Goal: Task Accomplishment & Management: Manage account settings

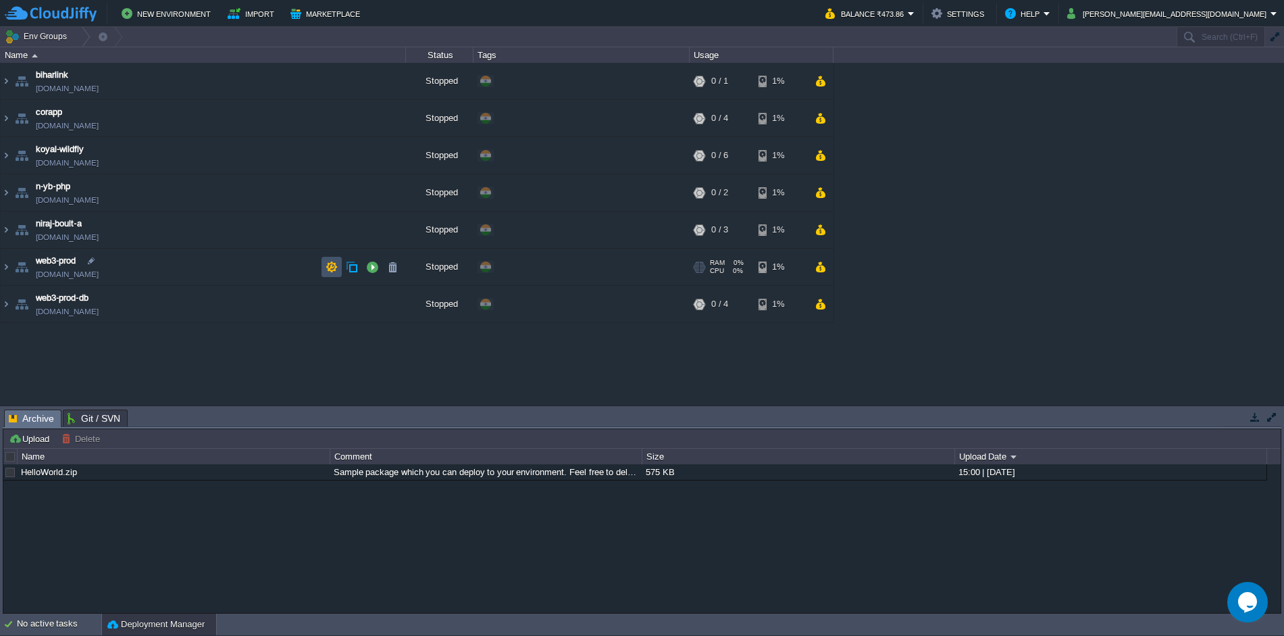
click at [334, 270] on button "button" at bounding box center [332, 267] width 12 height 12
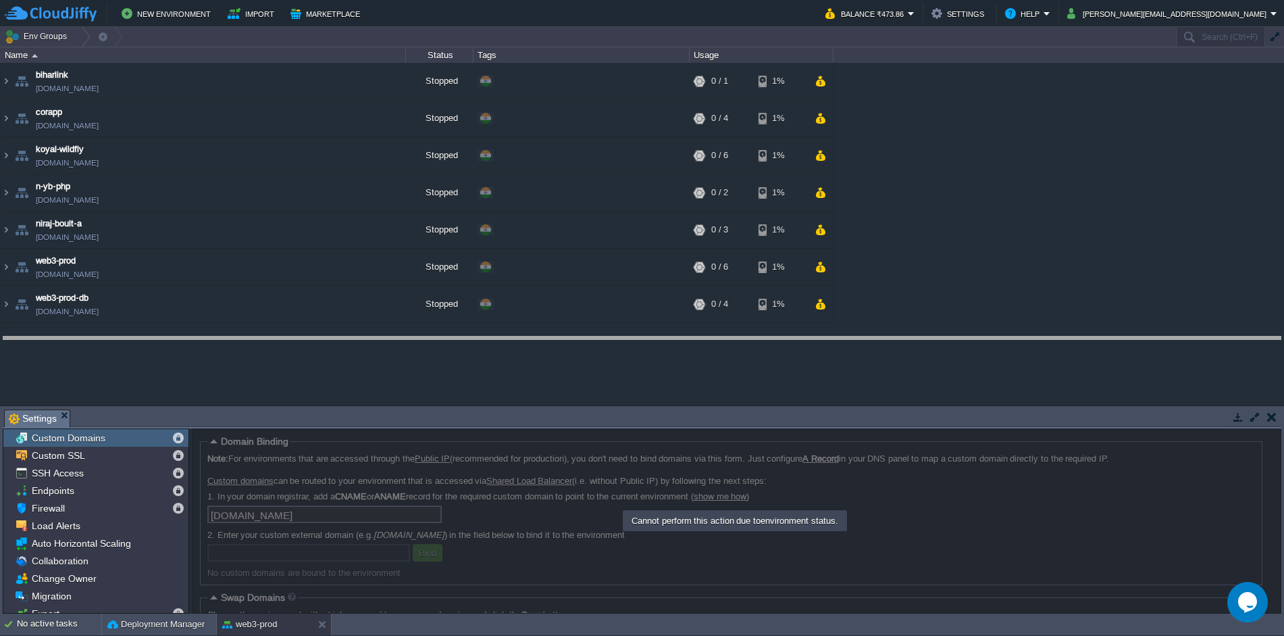
drag, startPoint x: 344, startPoint y: 416, endPoint x: 365, endPoint y: 343, distance: 75.9
click at [365, 343] on body "New Environment Import Marketplace Bonus ₹0.00 Upgrade Account Balance ₹473.86 …" at bounding box center [642, 318] width 1284 height 636
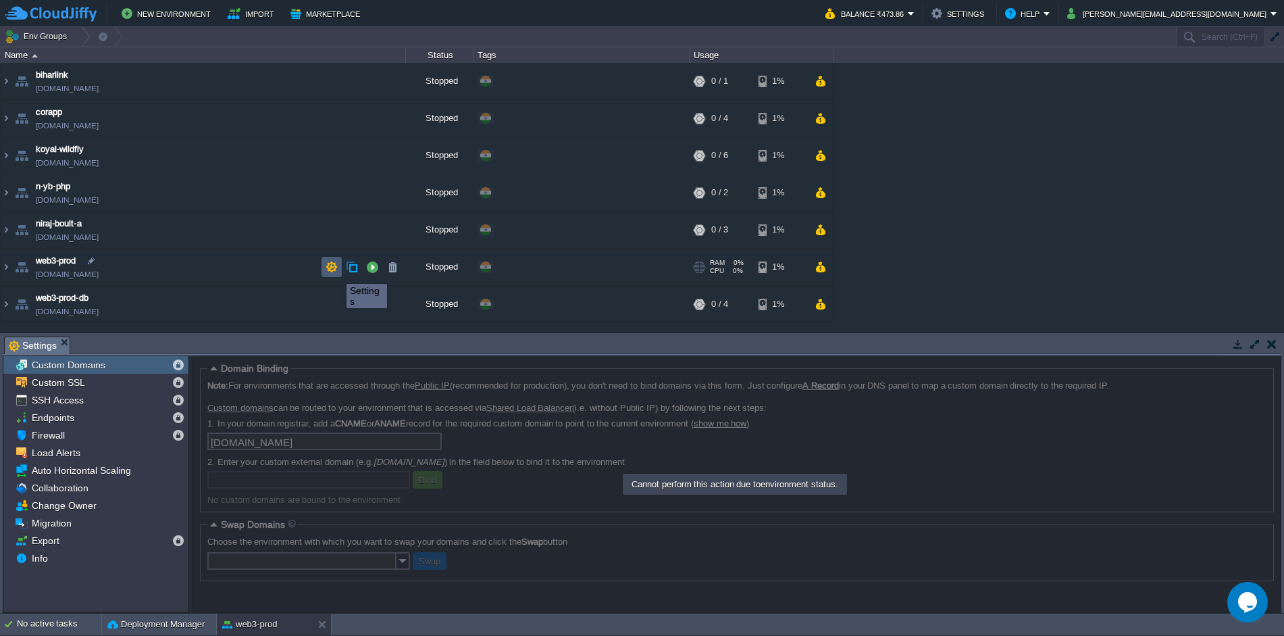
click at [330, 270] on button "button" at bounding box center [332, 267] width 12 height 12
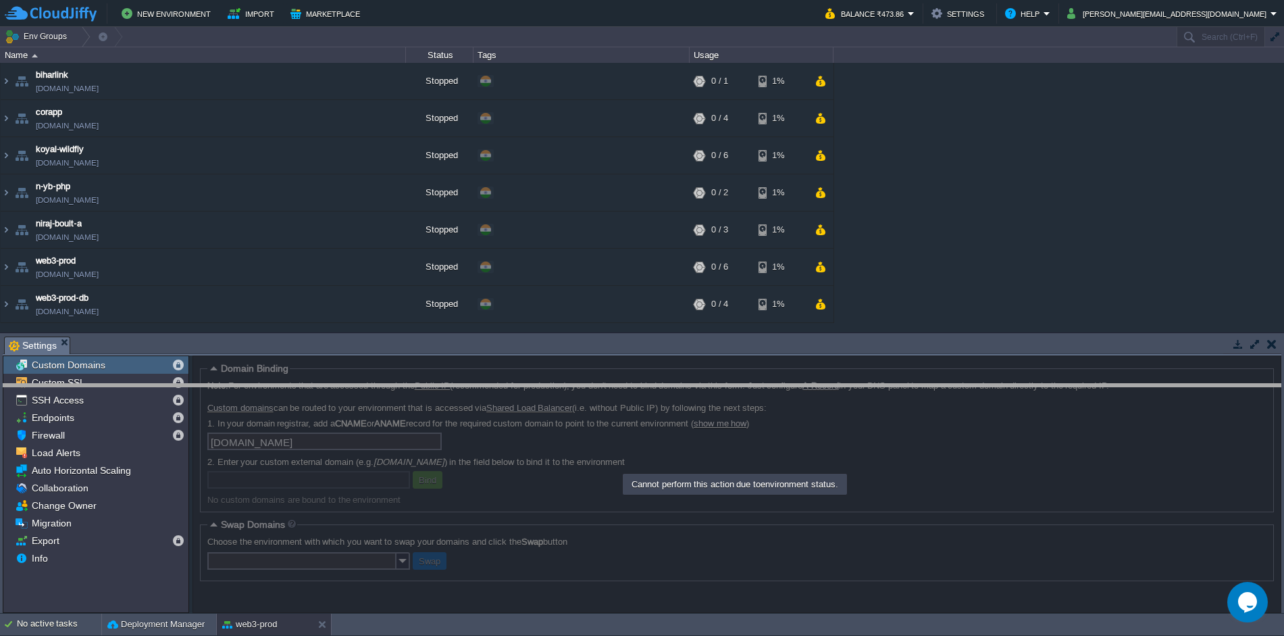
drag, startPoint x: 382, startPoint y: 340, endPoint x: 377, endPoint y: 388, distance: 47.5
click at [377, 388] on body "New Environment Import Marketplace Bonus ₹0.00 Upgrade Account Balance ₹473.86 …" at bounding box center [642, 318] width 1284 height 636
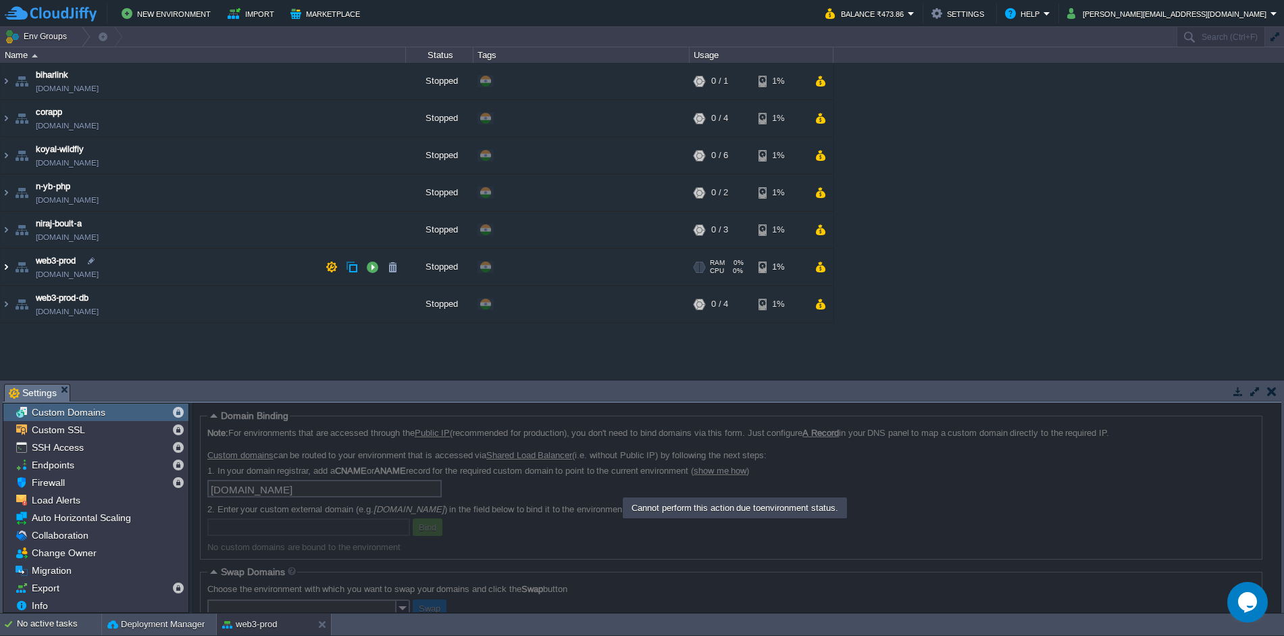
click at [5, 266] on img at bounding box center [6, 267] width 11 height 36
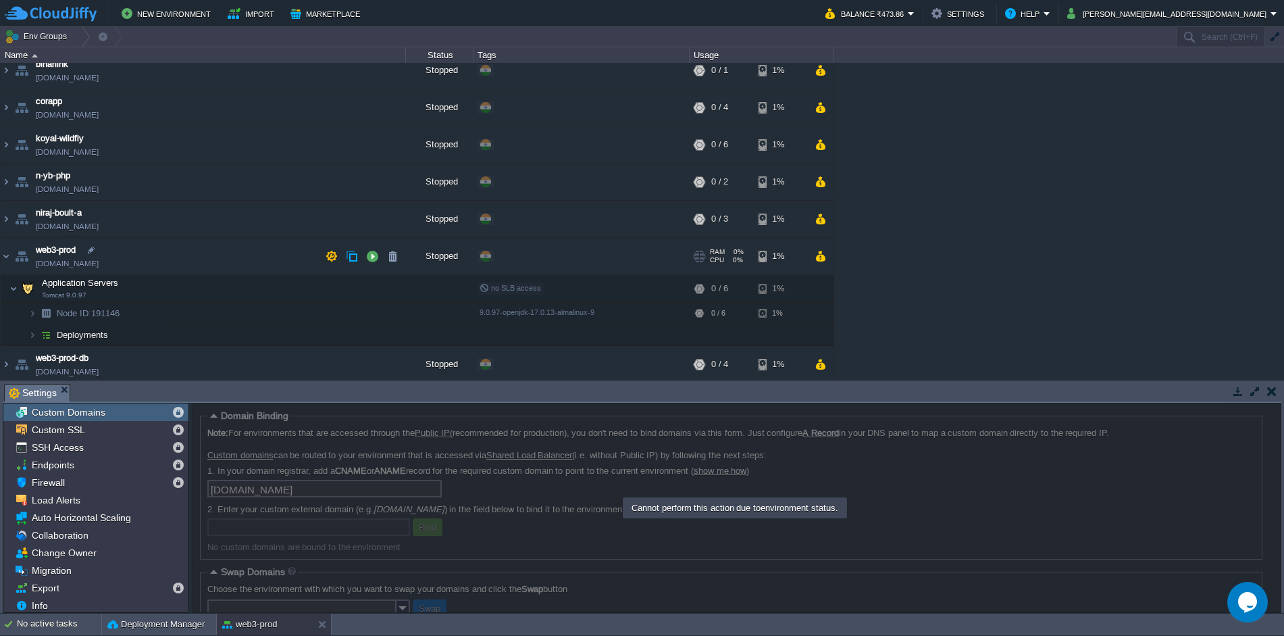
scroll to position [15, 0]
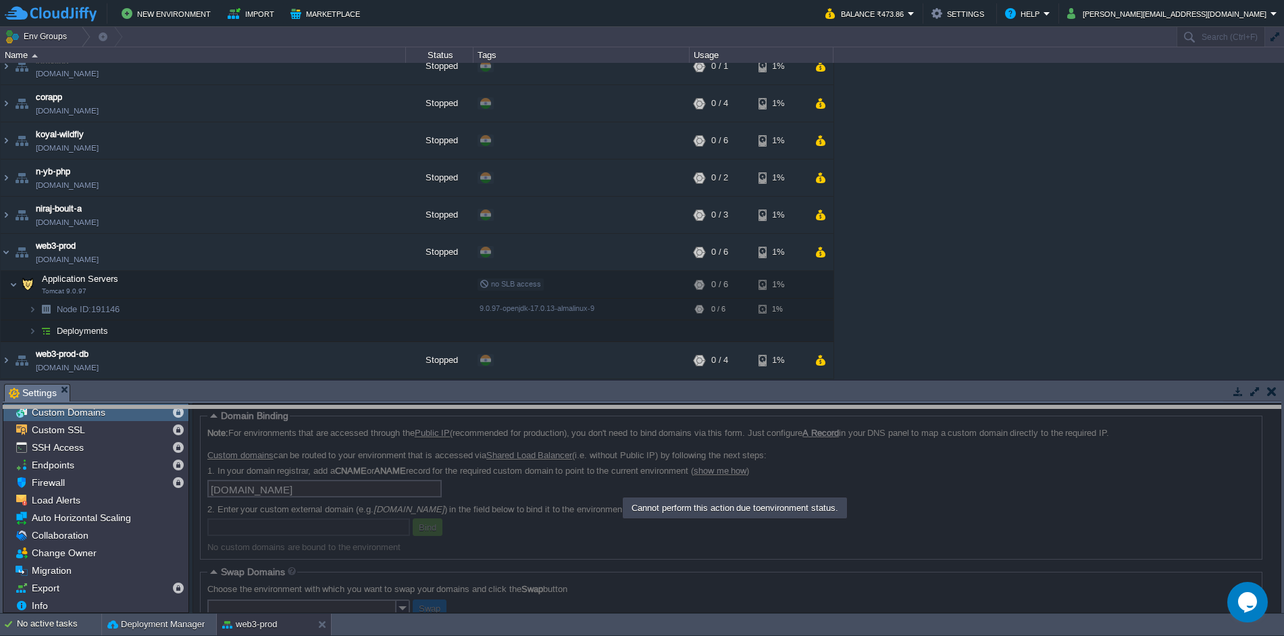
drag, startPoint x: 918, startPoint y: 393, endPoint x: 917, endPoint y: 420, distance: 27.1
click at [917, 420] on body "New Environment Import Marketplace Bonus ₹0.00 Upgrade Account Balance ₹473.86 …" at bounding box center [642, 318] width 1284 height 636
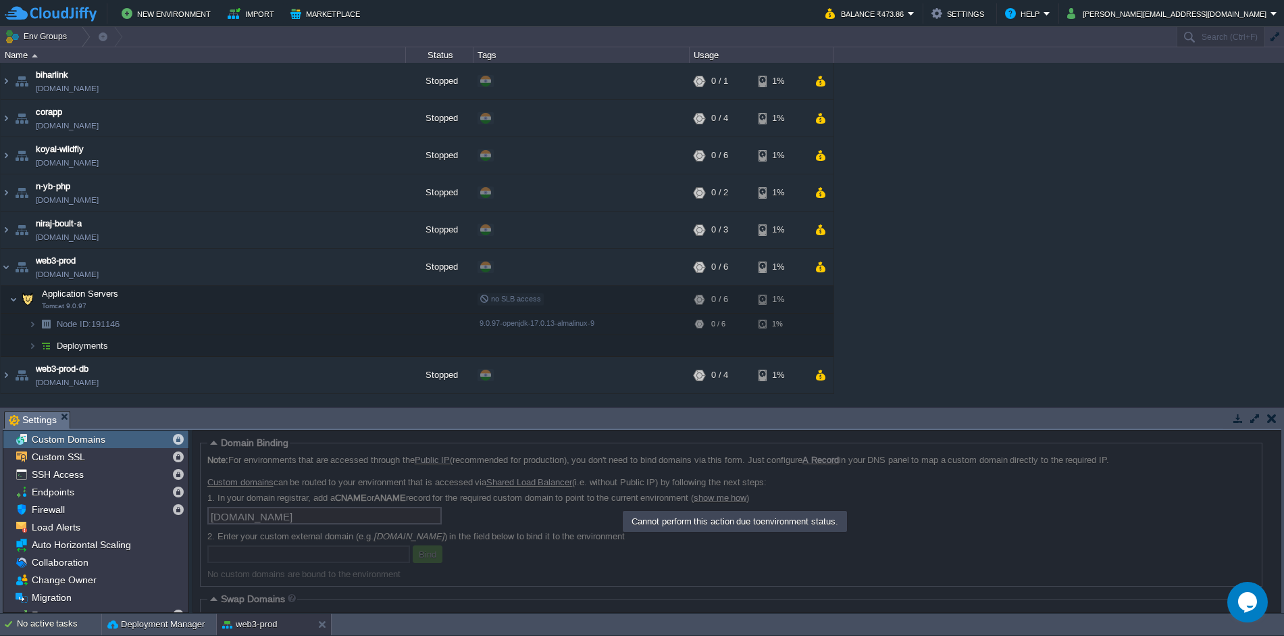
scroll to position [0, 0]
click at [371, 268] on button "button" at bounding box center [372, 267] width 12 height 12
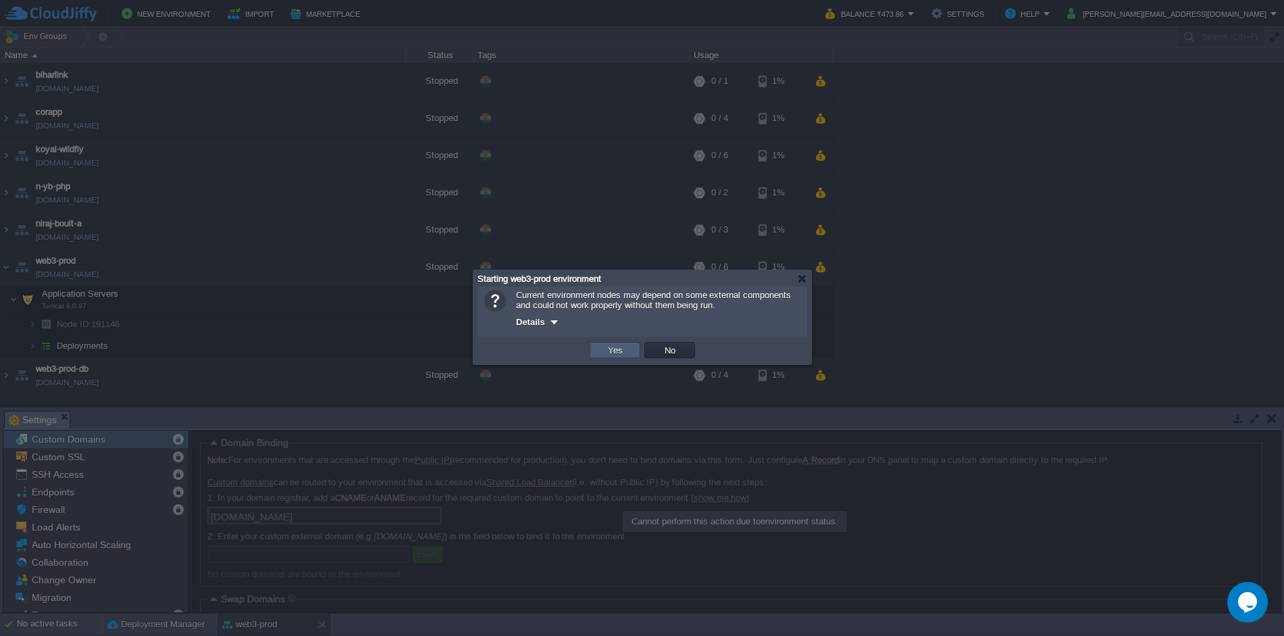
click at [613, 353] on button "Yes" at bounding box center [615, 350] width 23 height 12
click at [613, 353] on td at bounding box center [582, 346] width 216 height 22
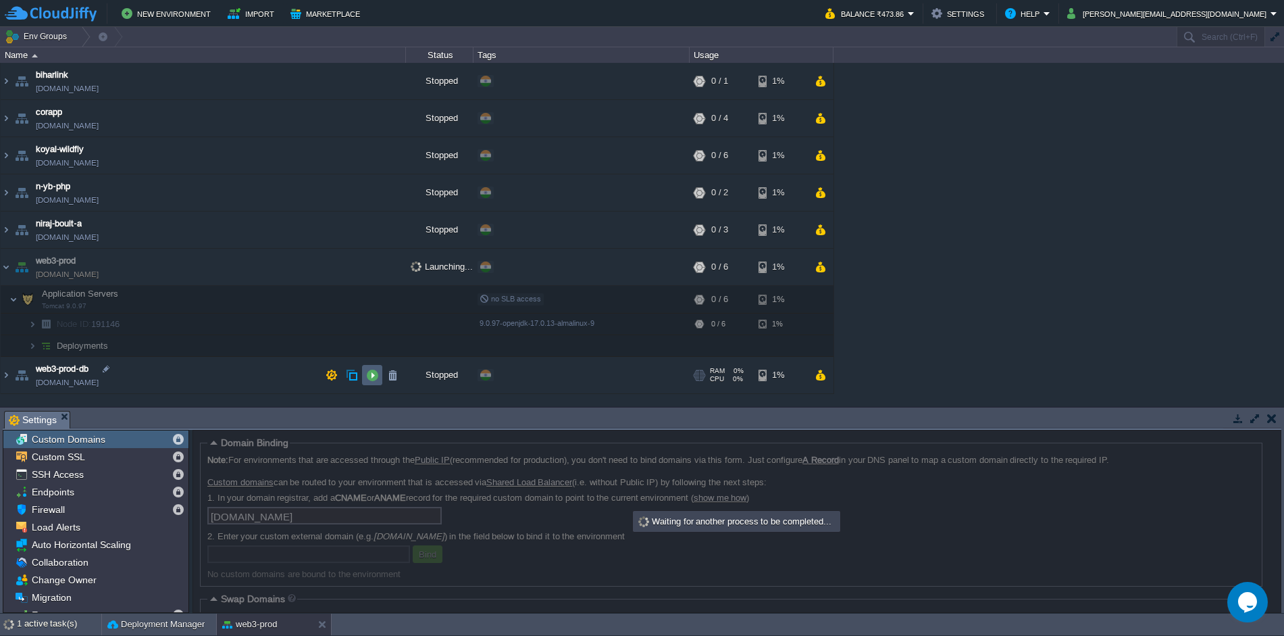
click at [376, 377] on button "button" at bounding box center [372, 375] width 12 height 12
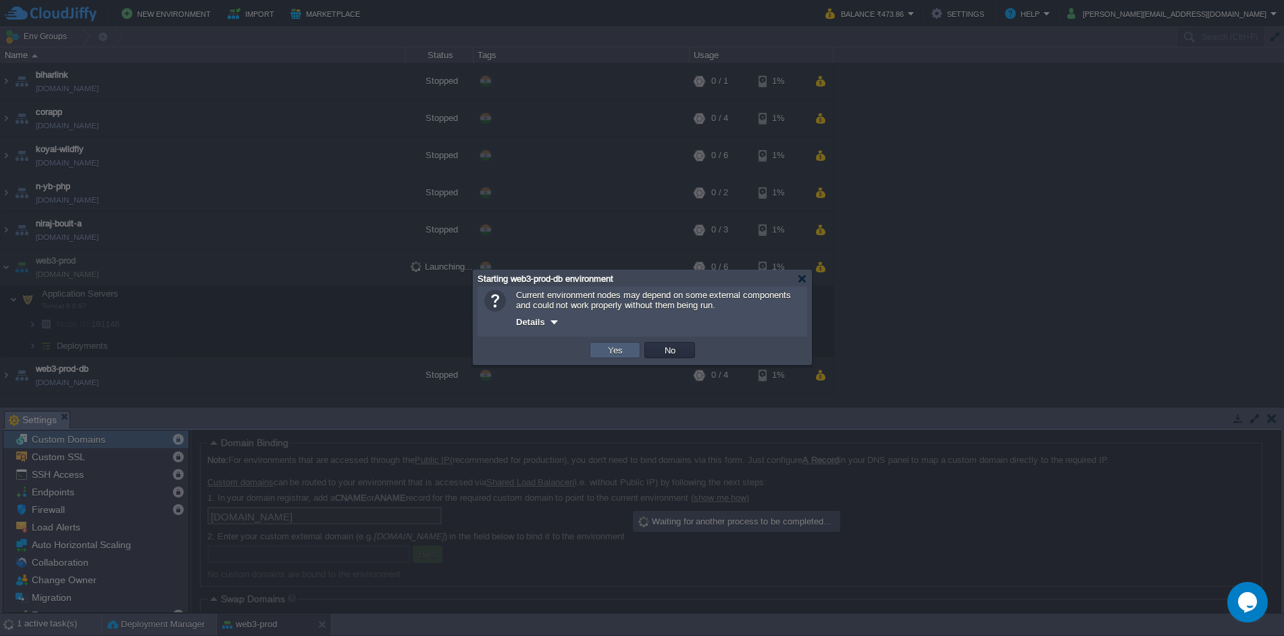
click at [606, 349] on button "Yes" at bounding box center [615, 350] width 23 height 12
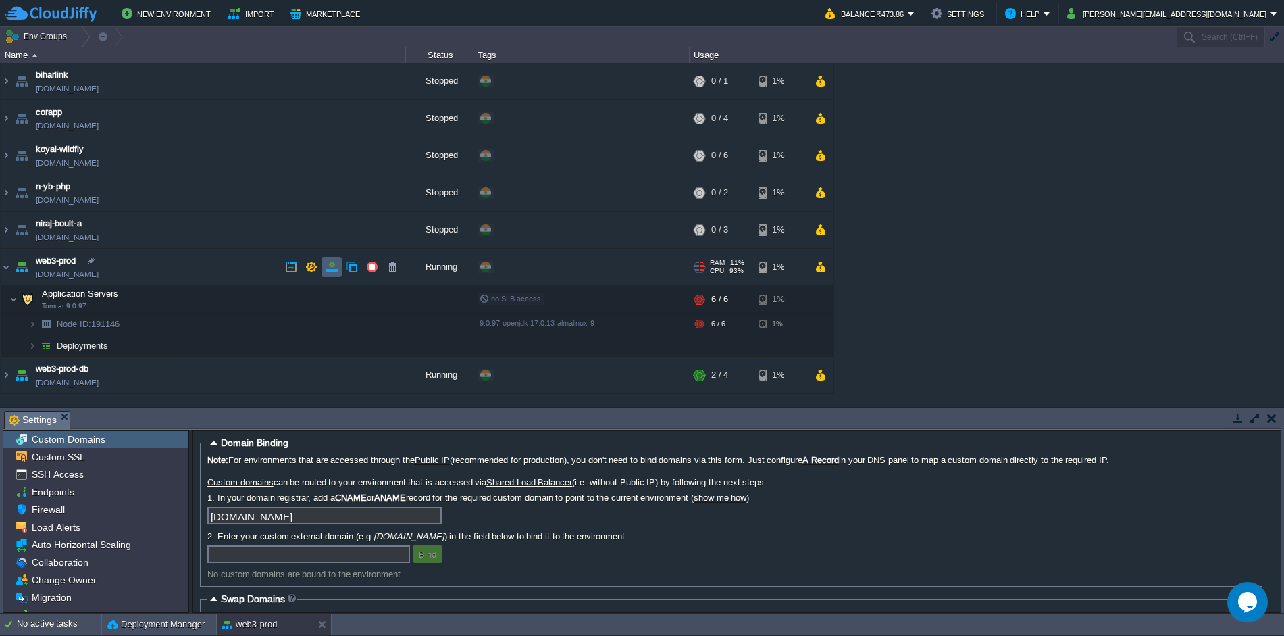
click at [330, 276] on td at bounding box center [332, 267] width 20 height 20
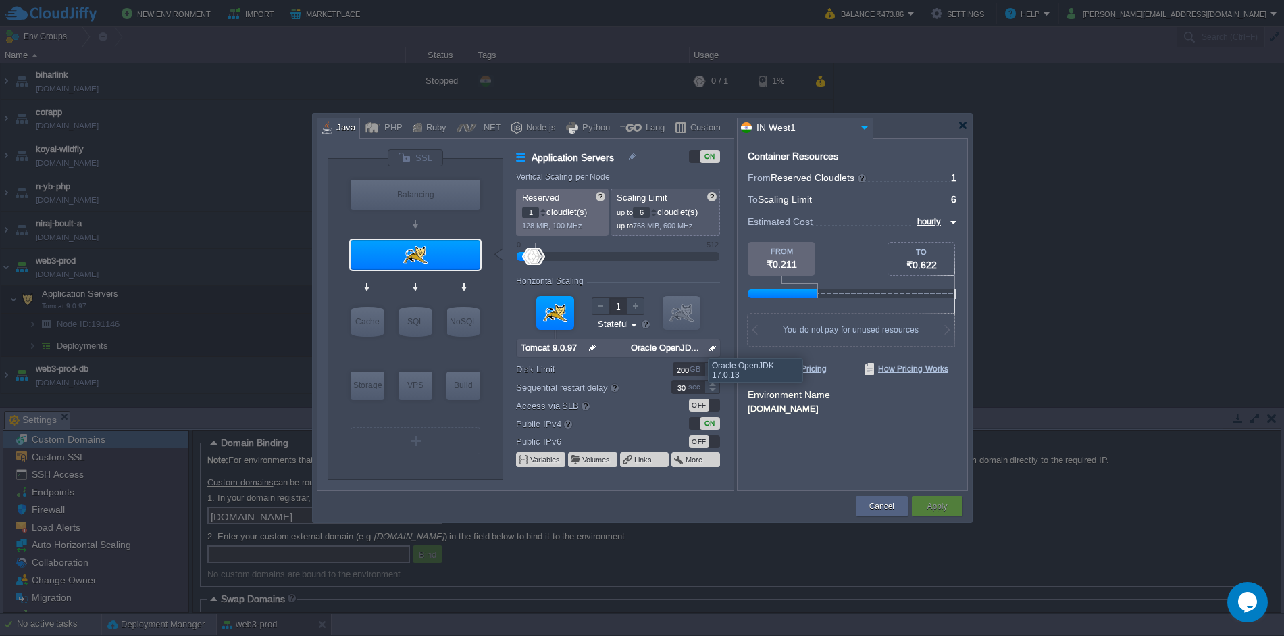
type input "Oracle OpenJDK 17.0.13"
click at [698, 346] on input "Oracle OpenJDK 17.0.13" at bounding box center [666, 348] width 79 height 18
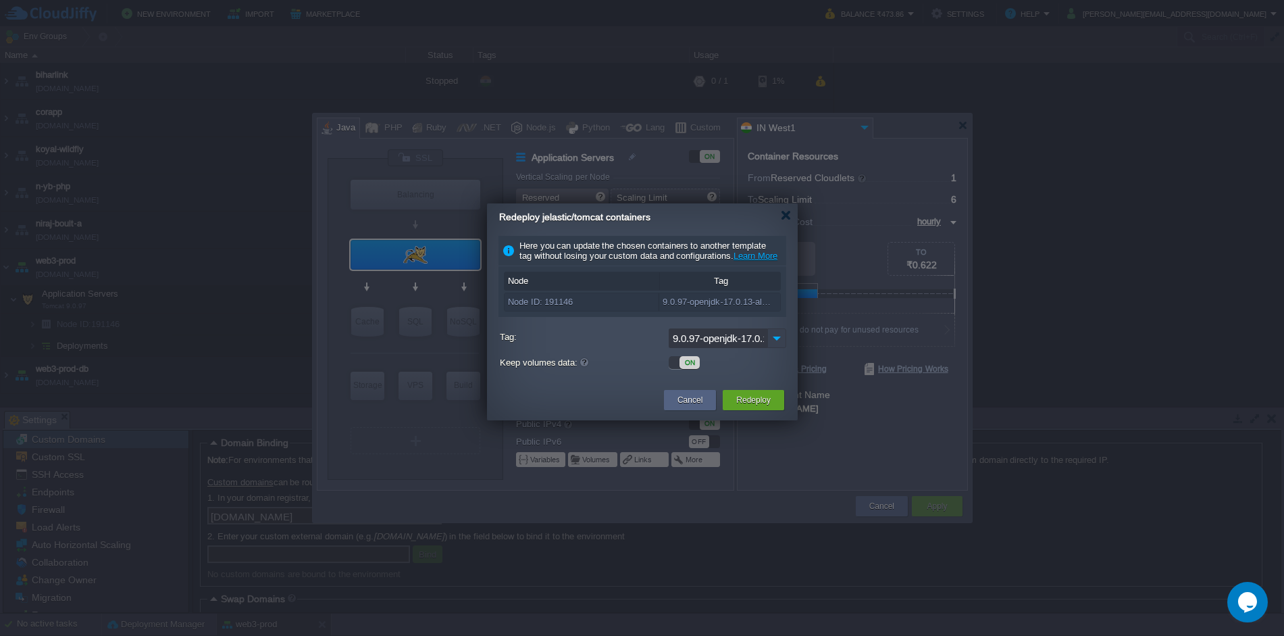
click at [776, 348] on img at bounding box center [776, 338] width 19 height 20
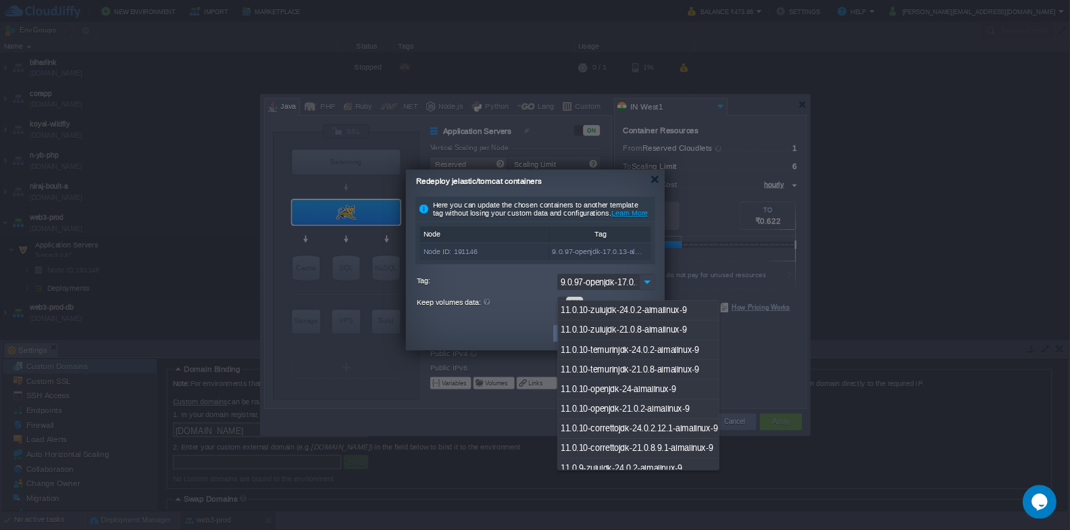
scroll to position [2800, 0]
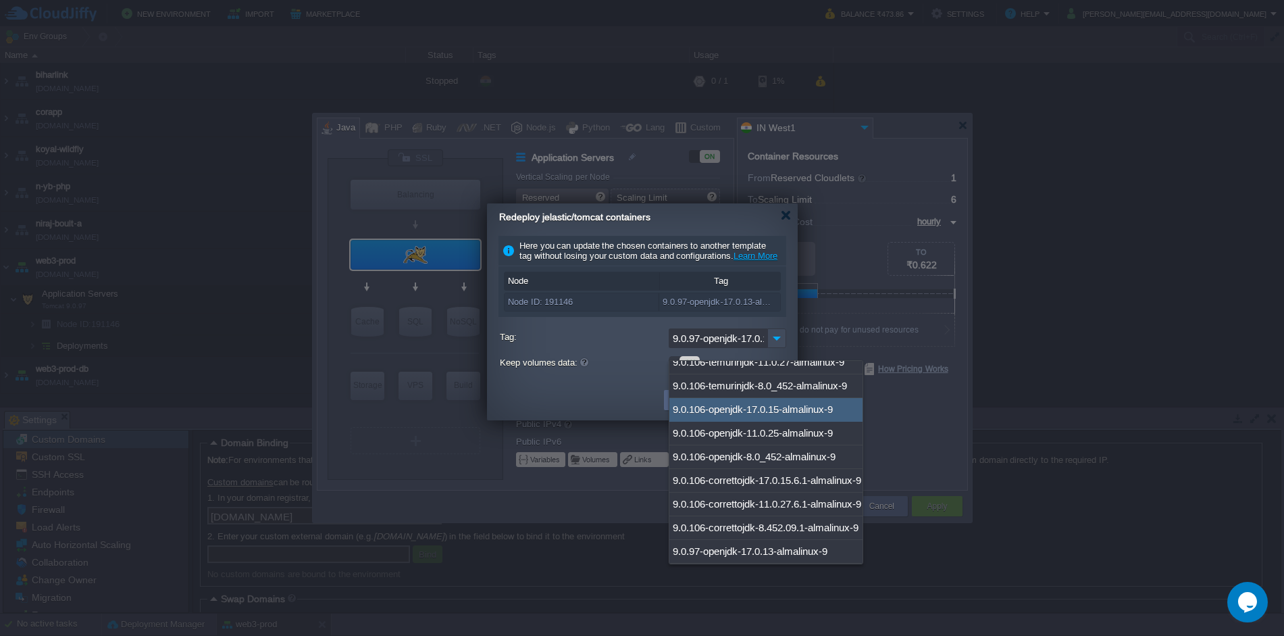
click at [601, 381] on div "Here you can update the chosen containers to another template tag without losin…" at bounding box center [642, 306] width 311 height 150
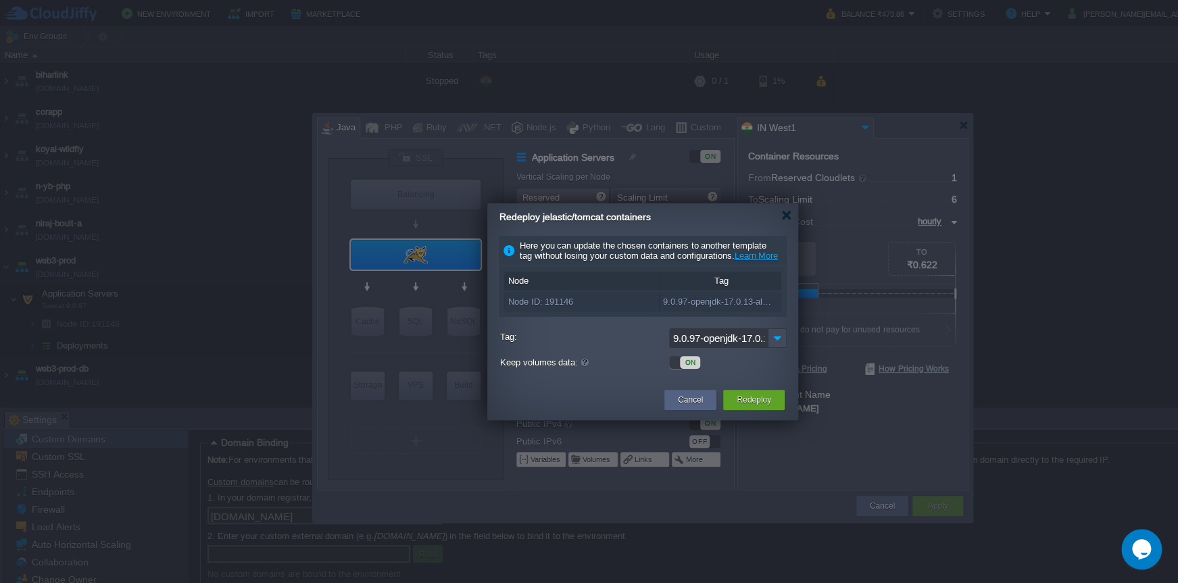
scroll to position [2794, 0]
click at [687, 407] on button "Cancel" at bounding box center [690, 400] width 25 height 14
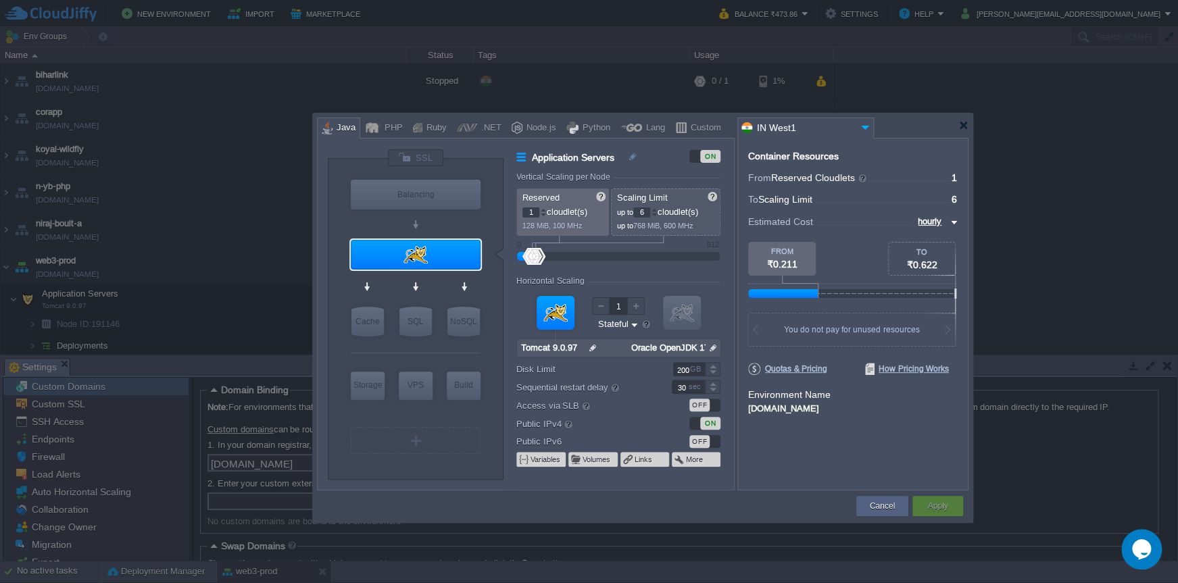
click at [951, 220] on img at bounding box center [952, 222] width 11 height 16
click at [946, 236] on div "monthly" at bounding box center [934, 238] width 46 height 16
type input "monthly"
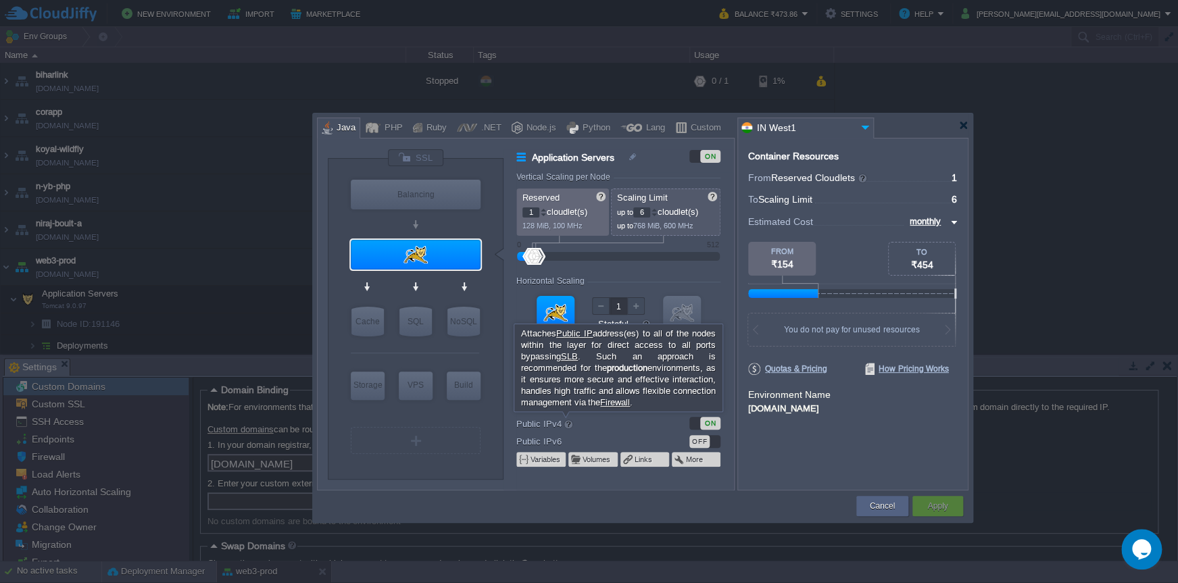
click at [563, 426] on div at bounding box center [568, 424] width 11 height 11
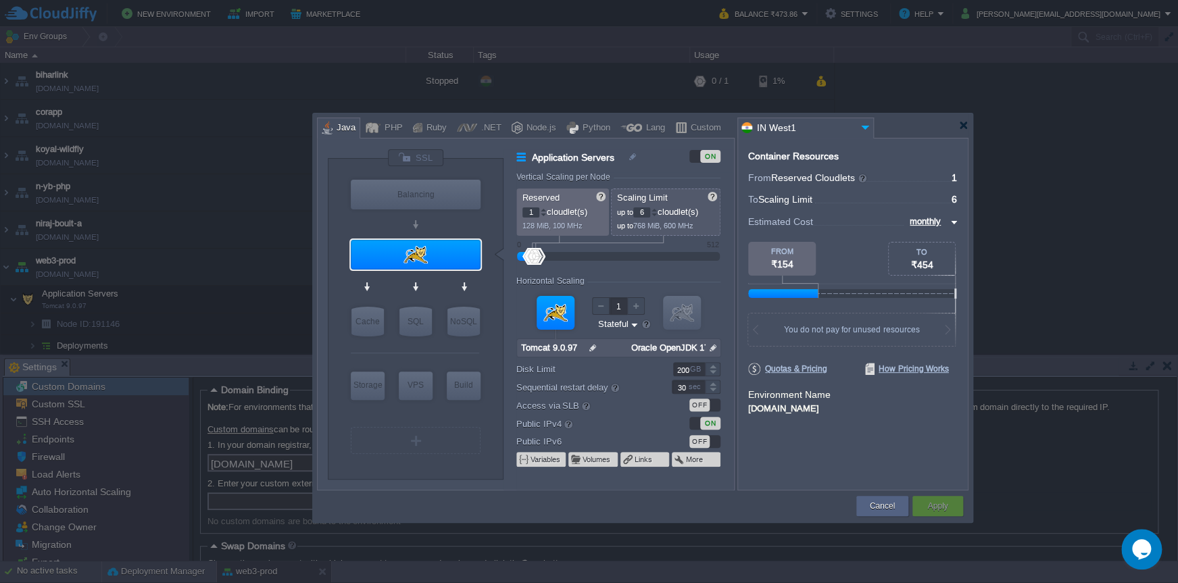
click at [545, 425] on label "Public IPv4" at bounding box center [584, 423] width 137 height 15
type input "Tomcat 9.0.97"
click at [690, 347] on input "Oracle OpenJDK 17.0.13" at bounding box center [666, 348] width 79 height 18
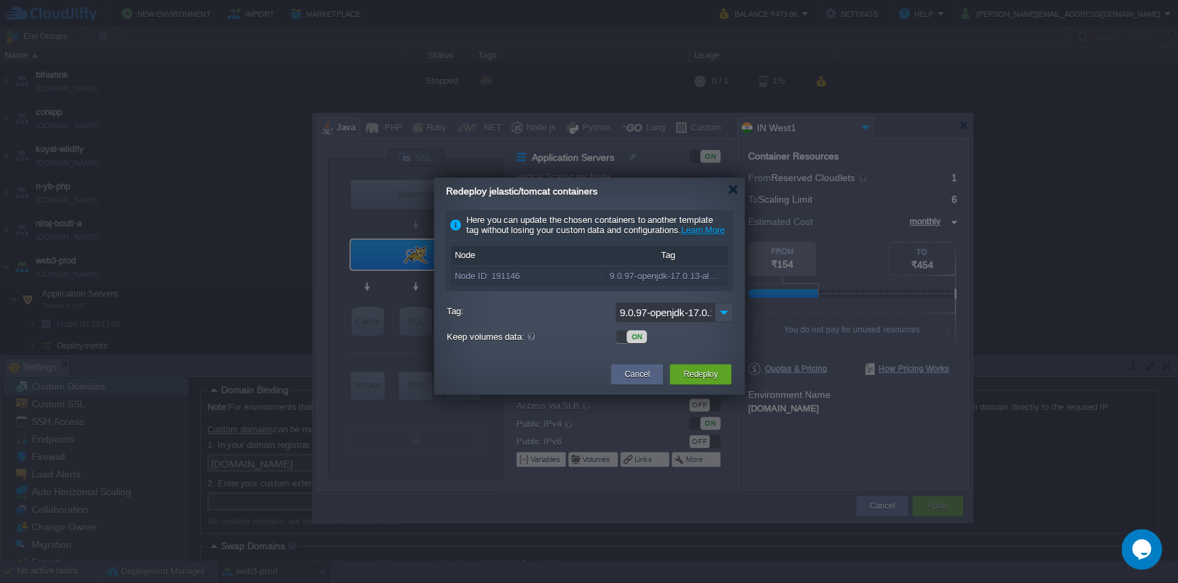
click at [703, 343] on div "ON" at bounding box center [674, 337] width 118 height 14
click at [638, 381] on button "Cancel" at bounding box center [636, 375] width 25 height 14
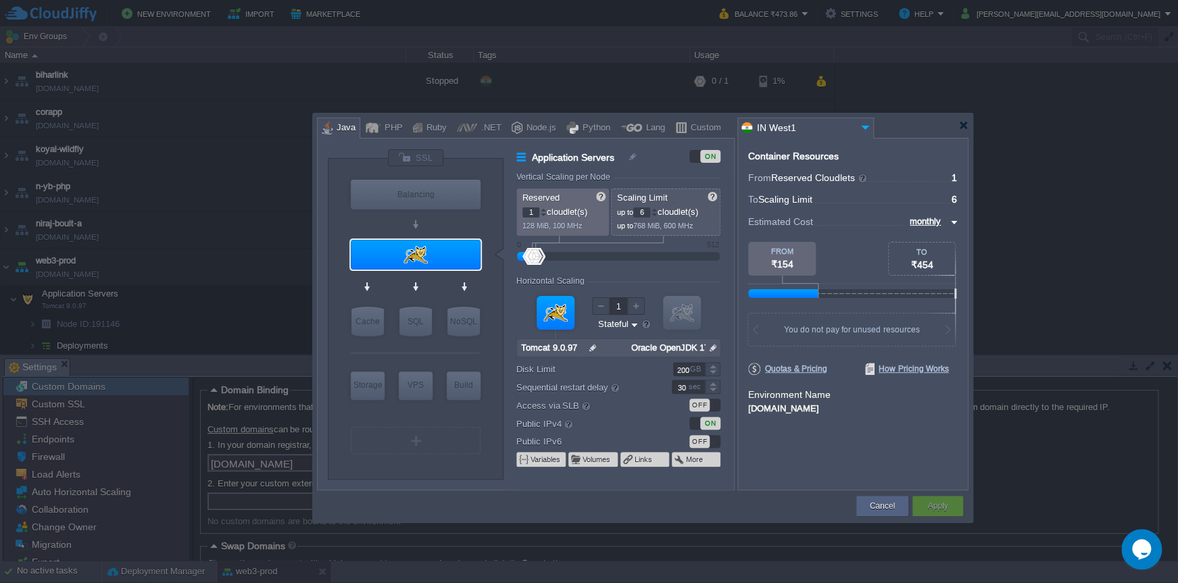
click at [754, 459] on div "Container Resources From Reserved Cloudlets ... = 1 not added To Scaling Limit …" at bounding box center [852, 314] width 231 height 353
click at [694, 422] on div "ON" at bounding box center [704, 423] width 31 height 13
click at [938, 506] on button "Apply" at bounding box center [937, 506] width 20 height 14
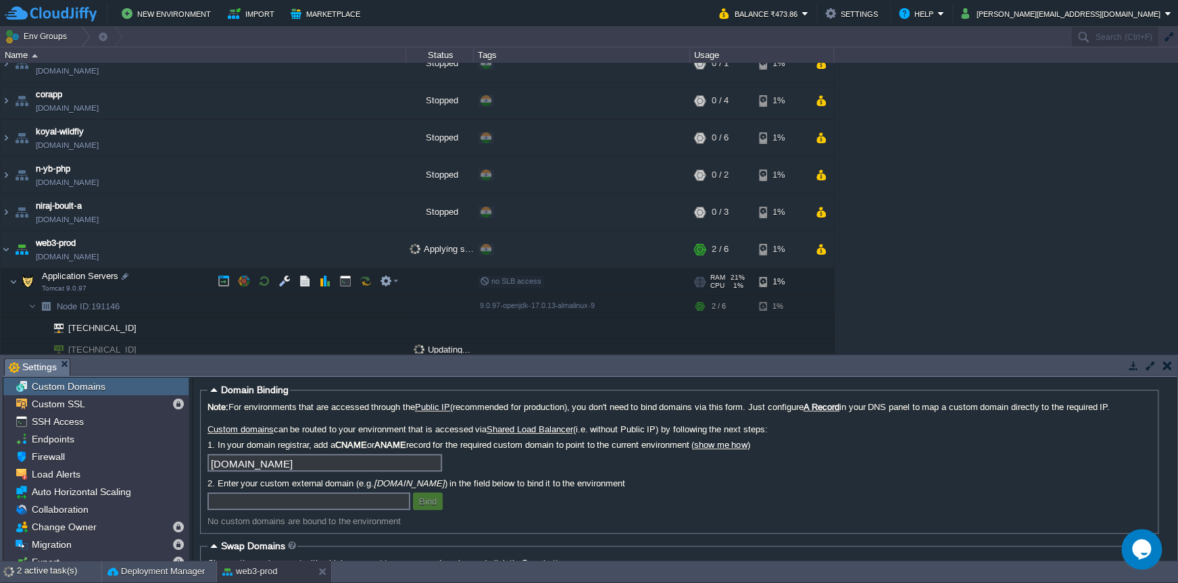
scroll to position [82, 0]
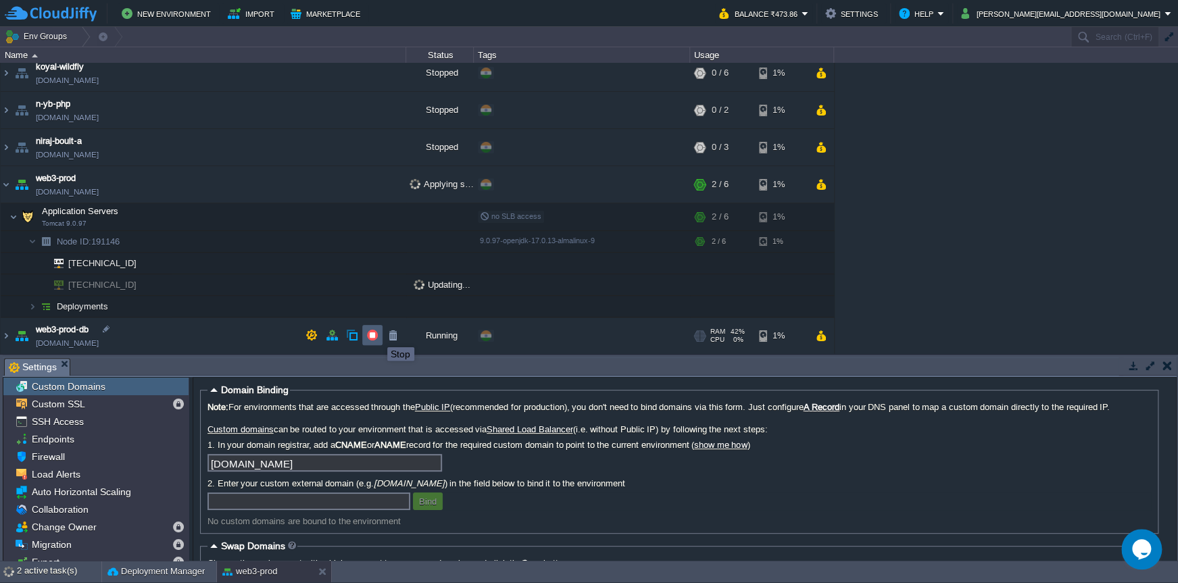
click at [376, 335] on button "button" at bounding box center [372, 335] width 12 height 12
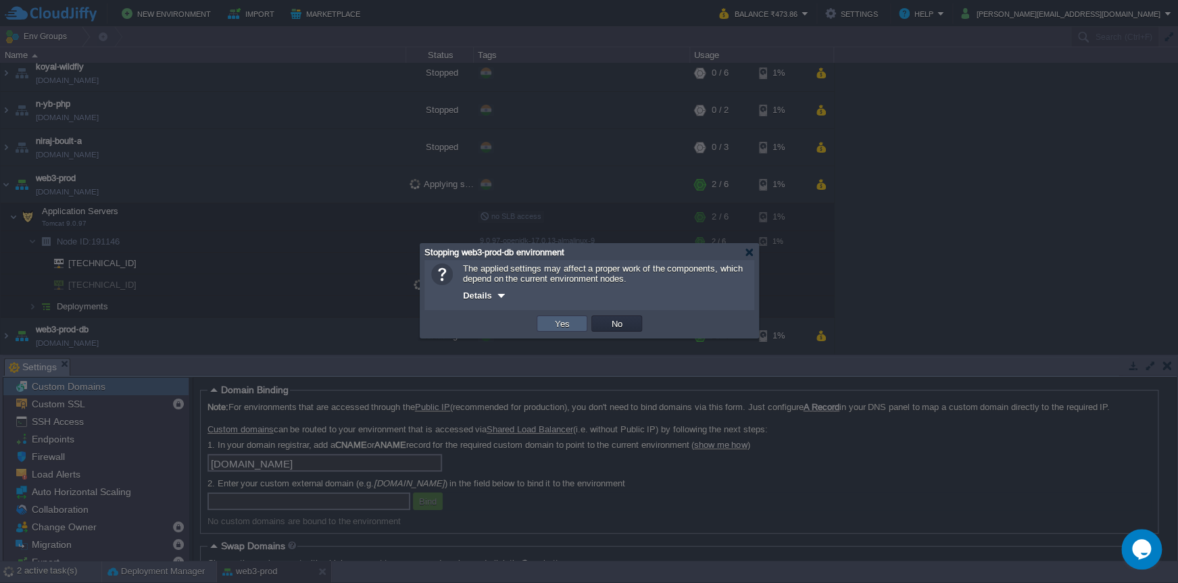
click at [553, 326] on button "Yes" at bounding box center [562, 324] width 23 height 12
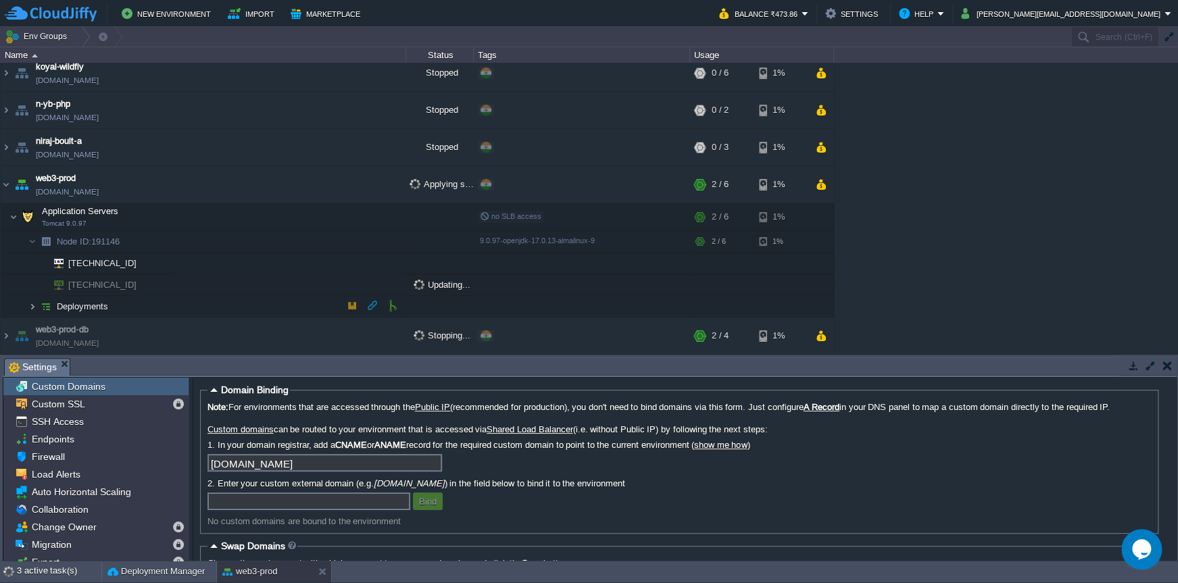
click at [31, 307] on img at bounding box center [32, 306] width 8 height 21
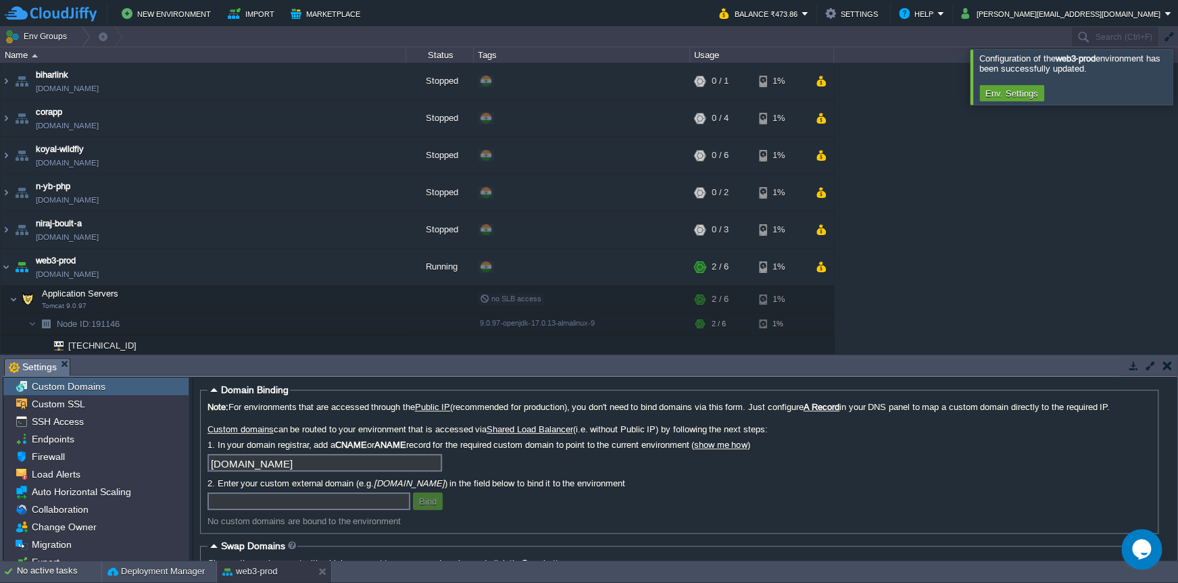
scroll to position [104, 0]
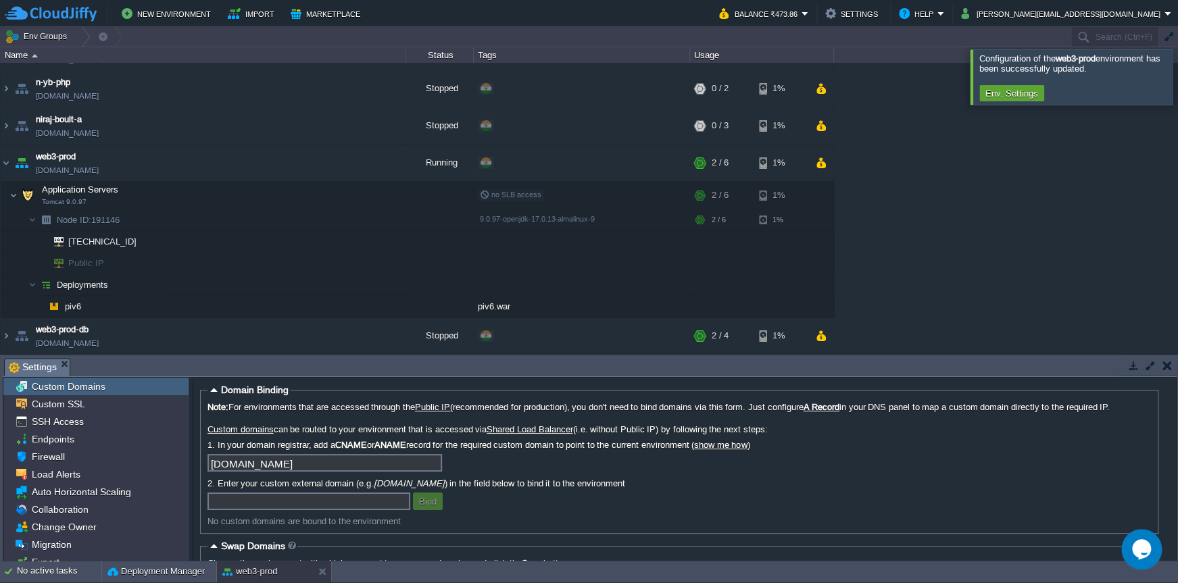
click at [984, 171] on div "biharlink biharlink.cloudjiffy.net Stopped + Add to Env Group RAM 0% CPU 0% 0 /…" at bounding box center [589, 208] width 1178 height 291
click at [1194, 74] on div at bounding box center [1194, 76] width 0 height 55
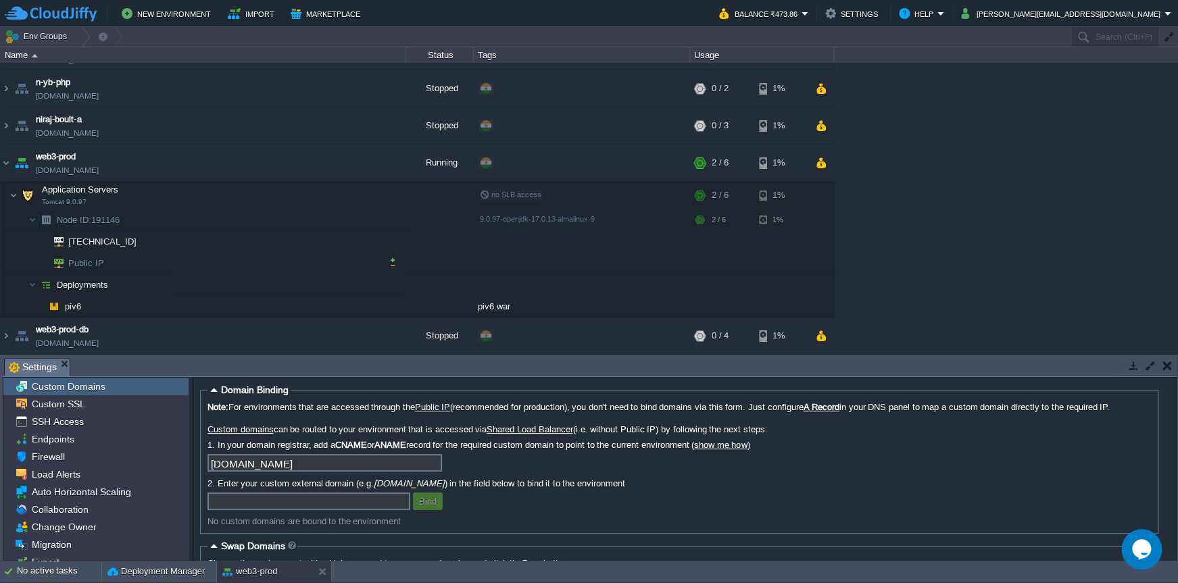
click at [109, 264] on td "Public IP" at bounding box center [203, 264] width 405 height 22
click at [393, 264] on button "button" at bounding box center [392, 262] width 12 height 12
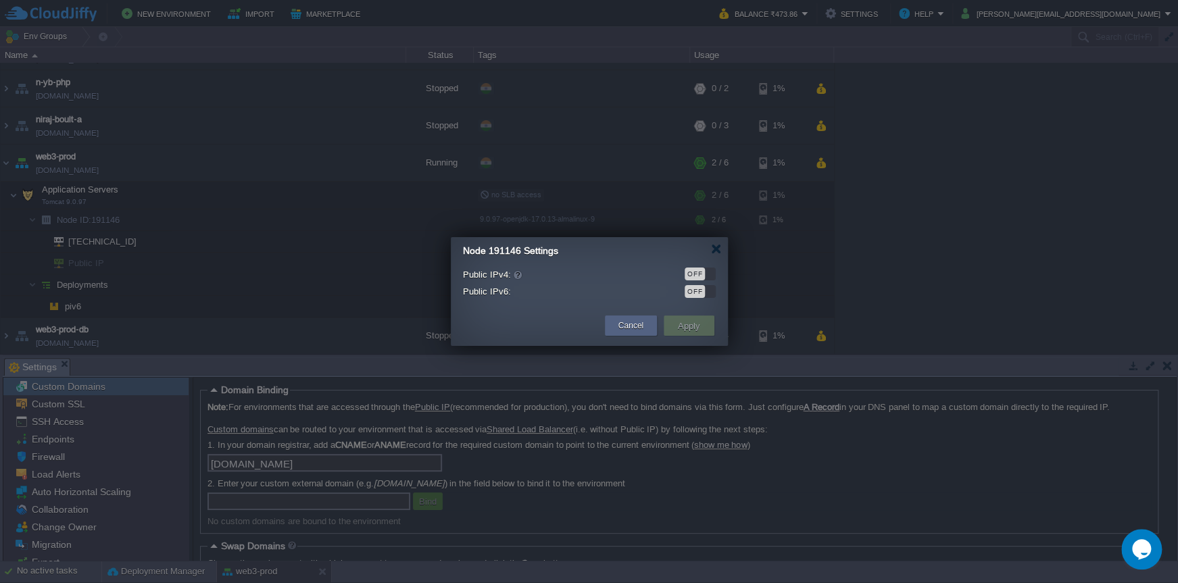
click at [705, 271] on div "OFF" at bounding box center [699, 274] width 31 height 13
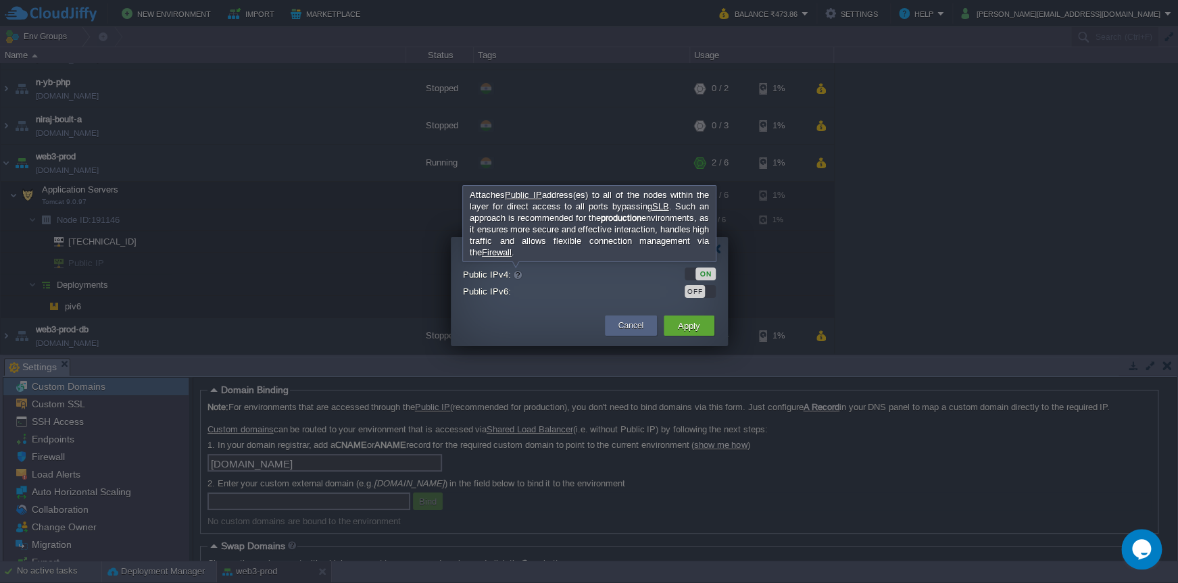
click at [514, 279] on div at bounding box center [517, 275] width 11 height 11
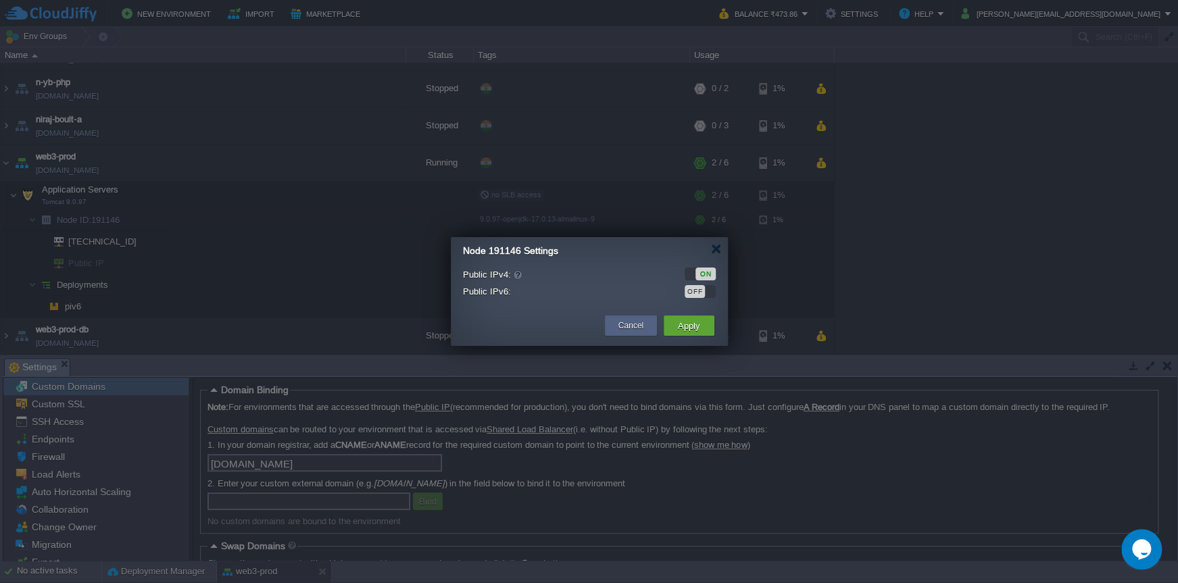
click at [688, 274] on div "ON" at bounding box center [699, 274] width 31 height 13
click at [636, 326] on button "Cancel" at bounding box center [630, 326] width 25 height 14
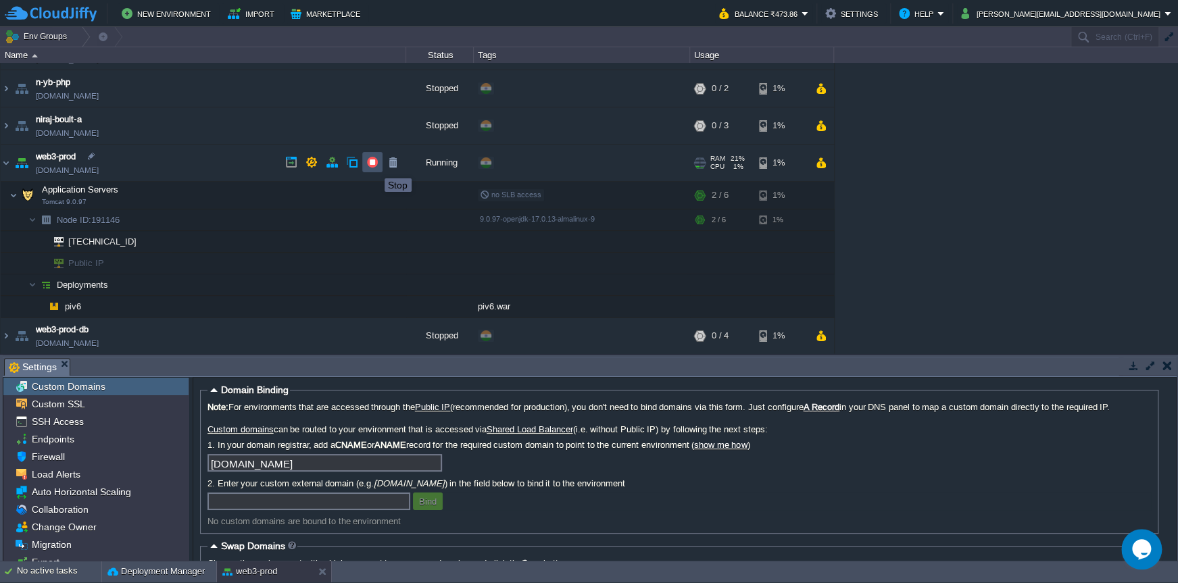
click at [374, 166] on button "button" at bounding box center [372, 162] width 12 height 12
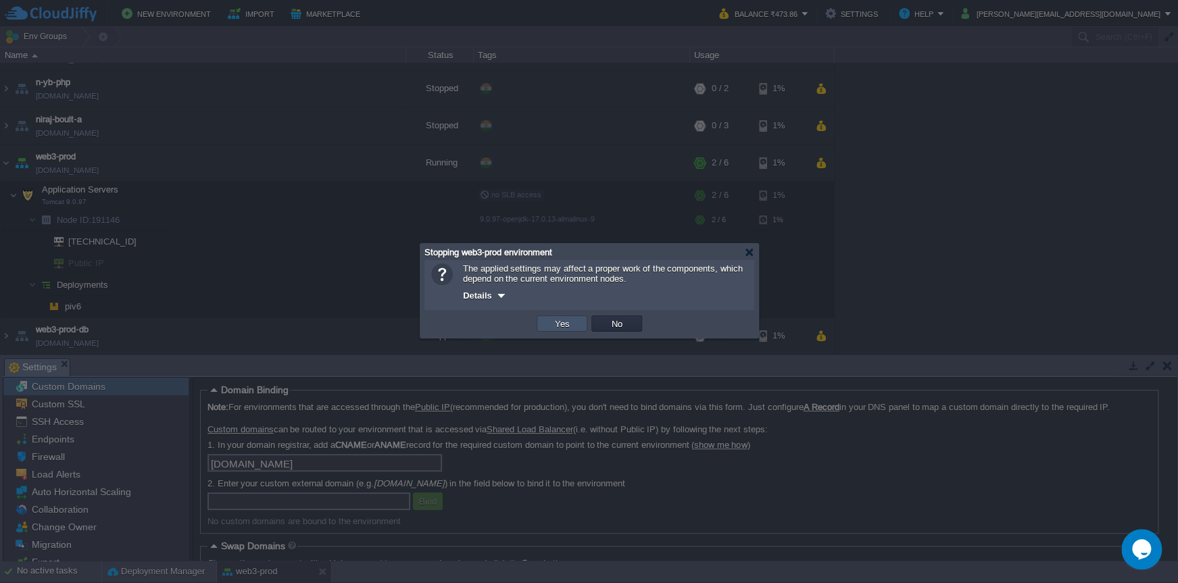
click at [553, 322] on button "Yes" at bounding box center [562, 324] width 23 height 12
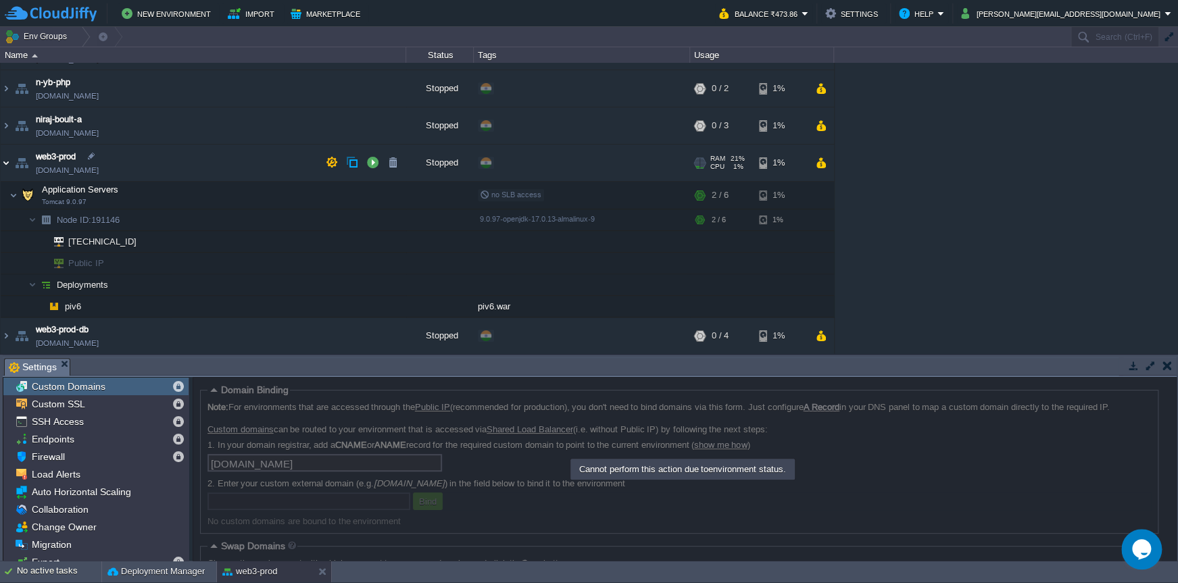
click at [9, 160] on img at bounding box center [6, 163] width 11 height 36
